Goal: Task Accomplishment & Management: Complete application form

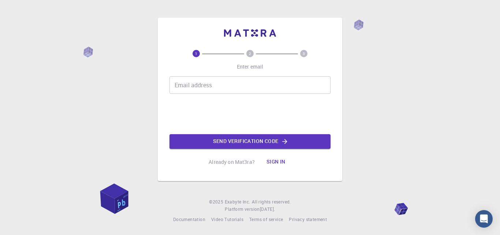
click at [210, 90] on input "Email address" at bounding box center [250, 85] width 161 height 18
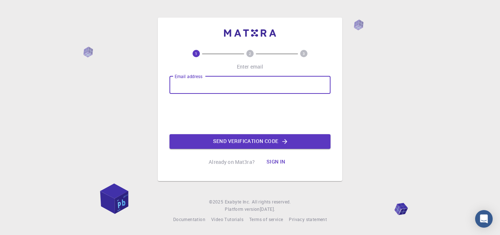
type input "namasayamadesakilla@gmail.com"
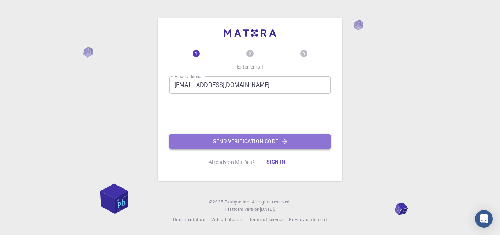
click at [262, 141] on button "Send verification code" at bounding box center [250, 141] width 161 height 15
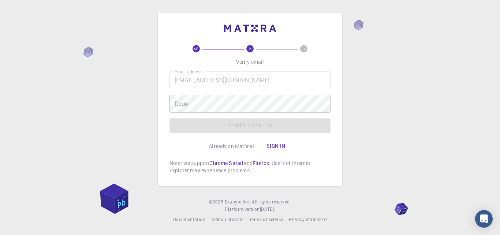
click at [248, 151] on div "2 3 Verify email Email address namasayamadesakilla@gmail.com Email address Code…" at bounding box center [250, 109] width 161 height 129
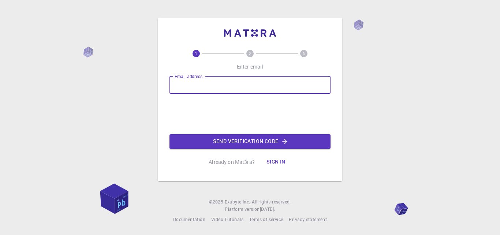
type input "[EMAIL_ADDRESS][DOMAIN_NAME]"
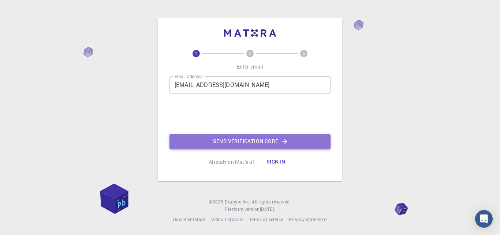
click at [215, 141] on button "Send verification code" at bounding box center [250, 141] width 161 height 15
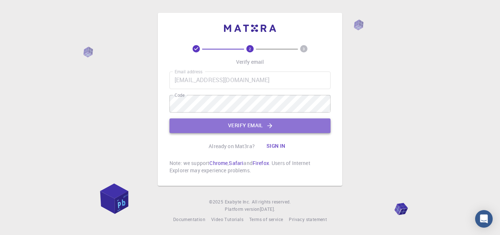
click at [207, 124] on button "Verify email" at bounding box center [250, 125] width 161 height 15
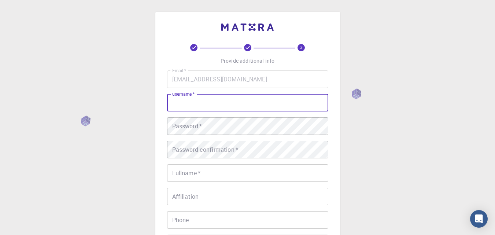
click at [202, 105] on input "username   *" at bounding box center [247, 103] width 161 height 18
type input "[PERSON_NAME]"
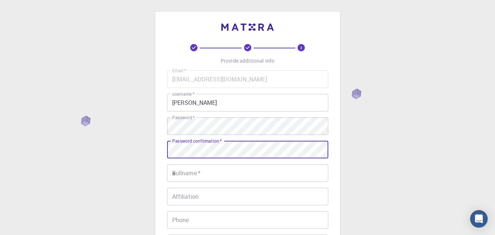
click at [216, 176] on input "a" at bounding box center [247, 173] width 161 height 18
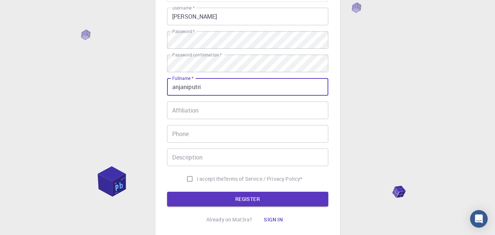
scroll to position [86, 0]
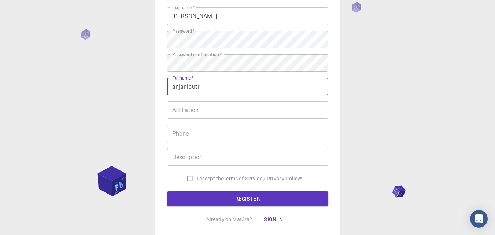
type input "anjaniputri"
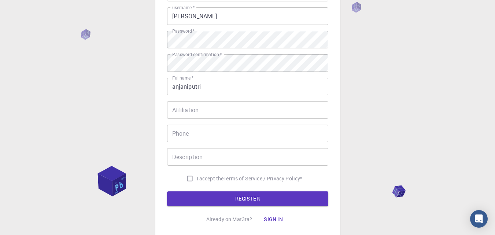
click at [215, 180] on span "I accept the" at bounding box center [210, 178] width 27 height 7
click at [197, 180] on input "I accept the Terms of Service / Privacy Policy *" at bounding box center [190, 178] width 14 height 14
checkbox input "true"
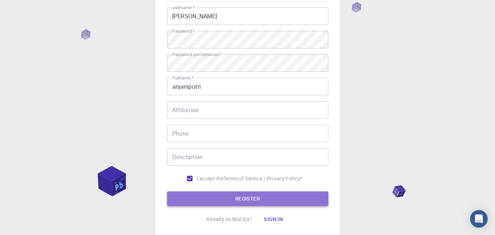
click at [220, 201] on button "REGISTER" at bounding box center [247, 198] width 161 height 15
click at [237, 198] on button "REGISTER" at bounding box center [247, 198] width 161 height 15
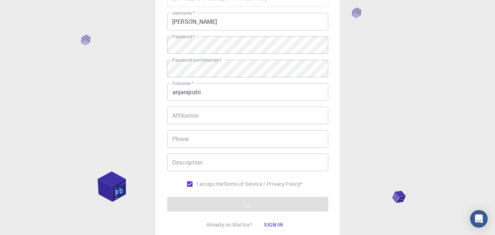
scroll to position [80, 0]
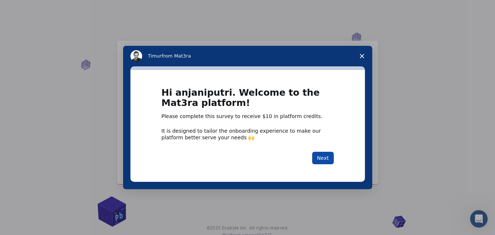
click at [329, 157] on button "Next" at bounding box center [323, 158] width 22 height 12
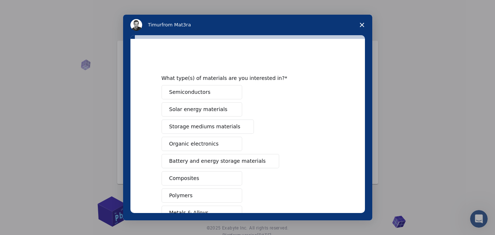
scroll to position [21, 0]
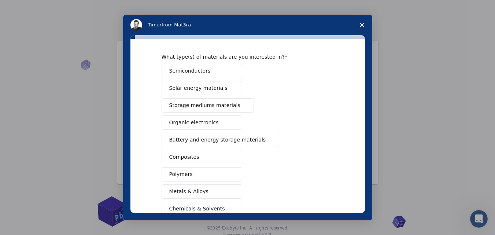
click at [212, 127] on button "Organic electronics" at bounding box center [201, 122] width 81 height 14
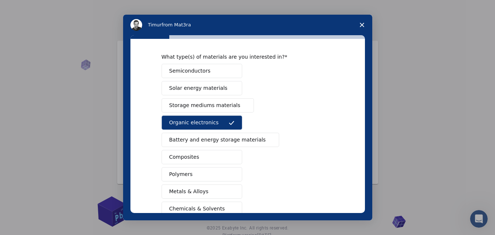
scroll to position [119, 0]
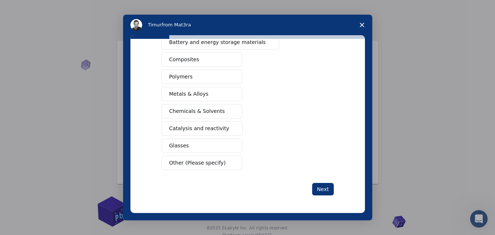
click at [206, 112] on span "Chemicals & Solvents" at bounding box center [197, 111] width 56 height 8
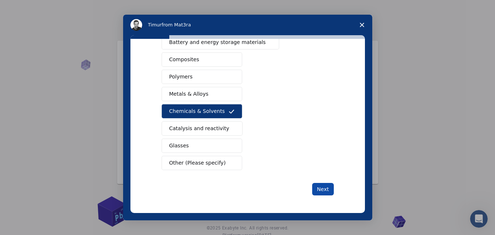
click at [320, 186] on button "Next" at bounding box center [323, 189] width 22 height 12
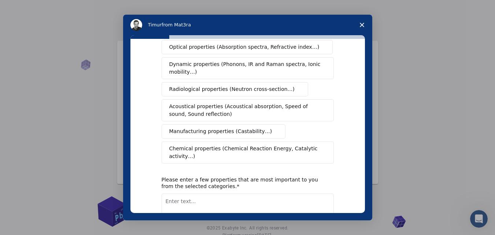
scroll to position [0, 0]
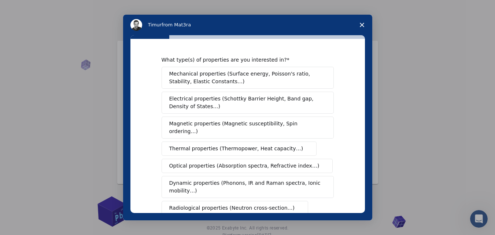
click at [360, 25] on icon "Close survey" at bounding box center [362, 25] width 4 height 4
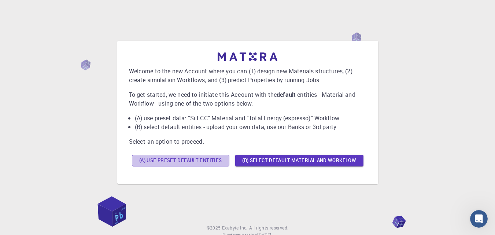
click at [219, 159] on button "(A) Use preset default entities" at bounding box center [180, 161] width 97 height 12
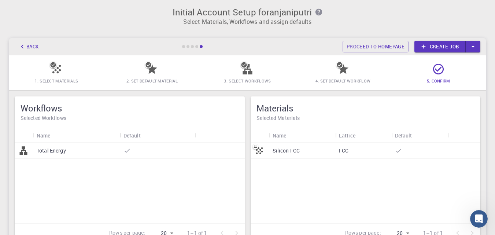
scroll to position [1, 0]
click at [265, 70] on span "3. Select Workflows" at bounding box center [247, 75] width 90 height 17
